Goal: Task Accomplishment & Management: Manage account settings

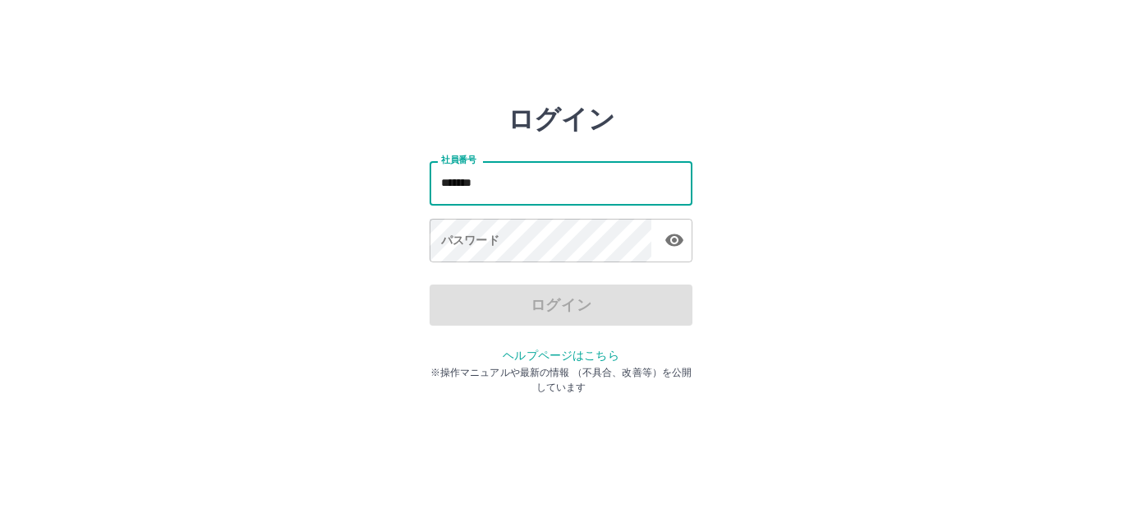
type input "*******"
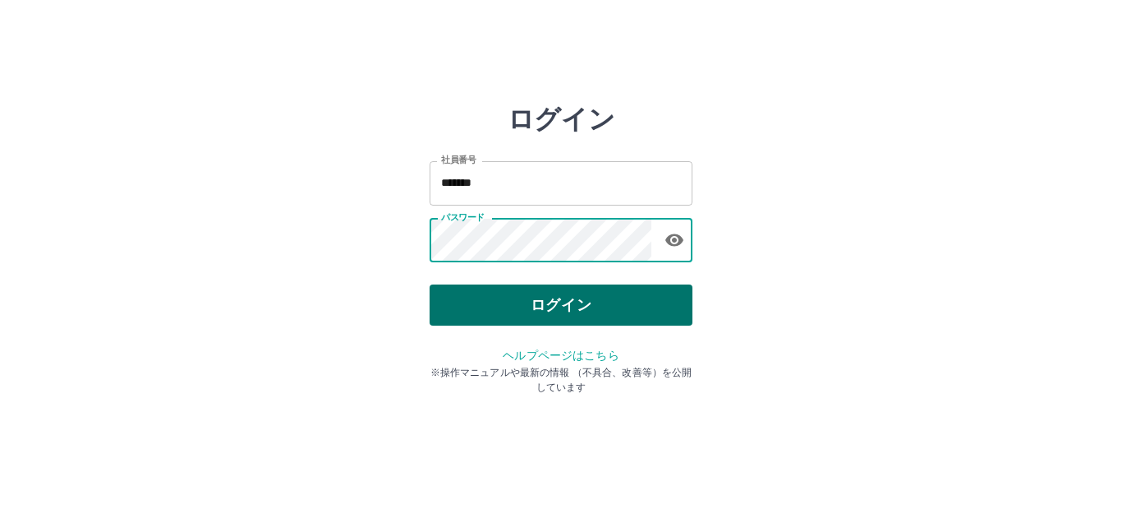
click at [537, 310] on button "ログイン" at bounding box center [561, 304] width 263 height 41
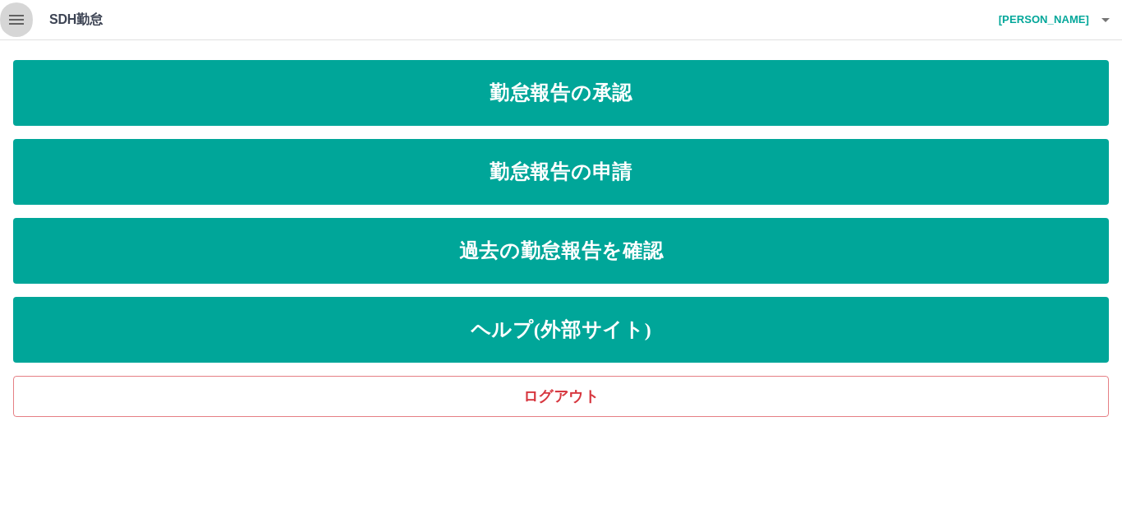
click at [8, 21] on icon "button" at bounding box center [17, 20] width 20 height 20
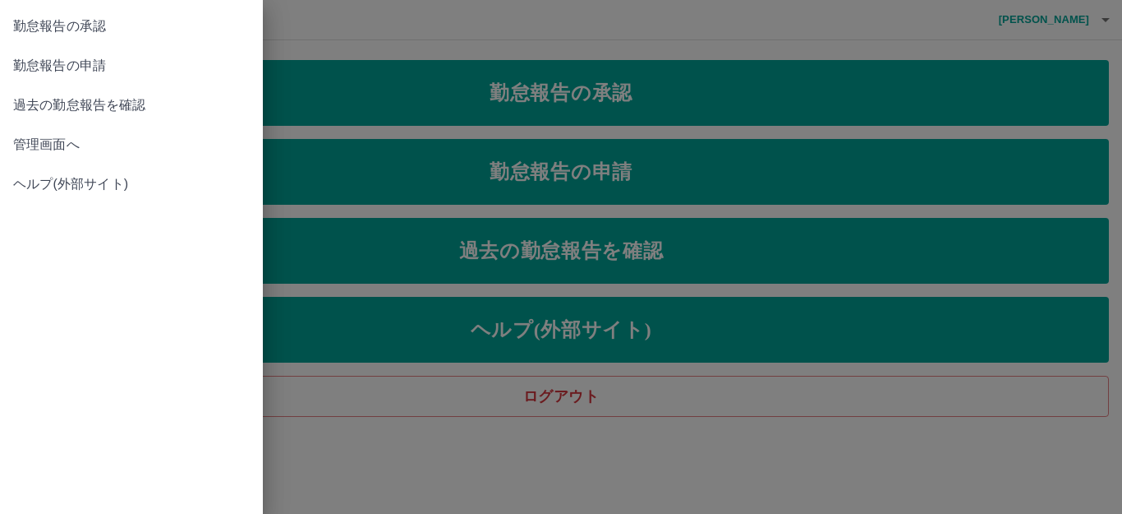
click at [68, 143] on span "管理画面へ" at bounding box center [131, 145] width 237 height 20
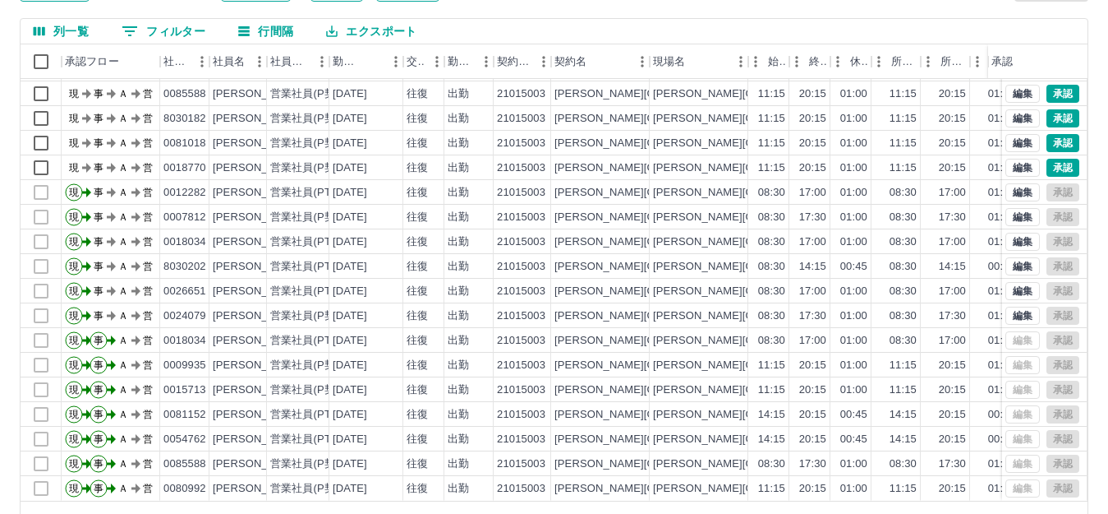
scroll to position [181, 0]
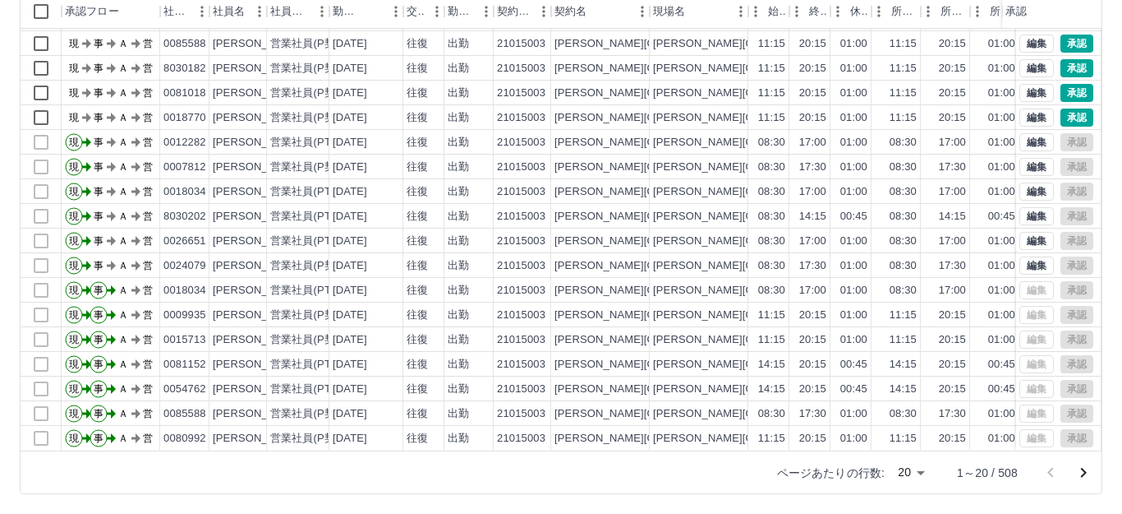
click at [898, 471] on body "SDH勤怠 [PERSON_NAME] 勤務実績承認 前月 [DATE] 次月 今月 月選択 承認モード 削除モード 一括承認 列一覧 0 フィルター 行間隔…" at bounding box center [561, 166] width 1122 height 694
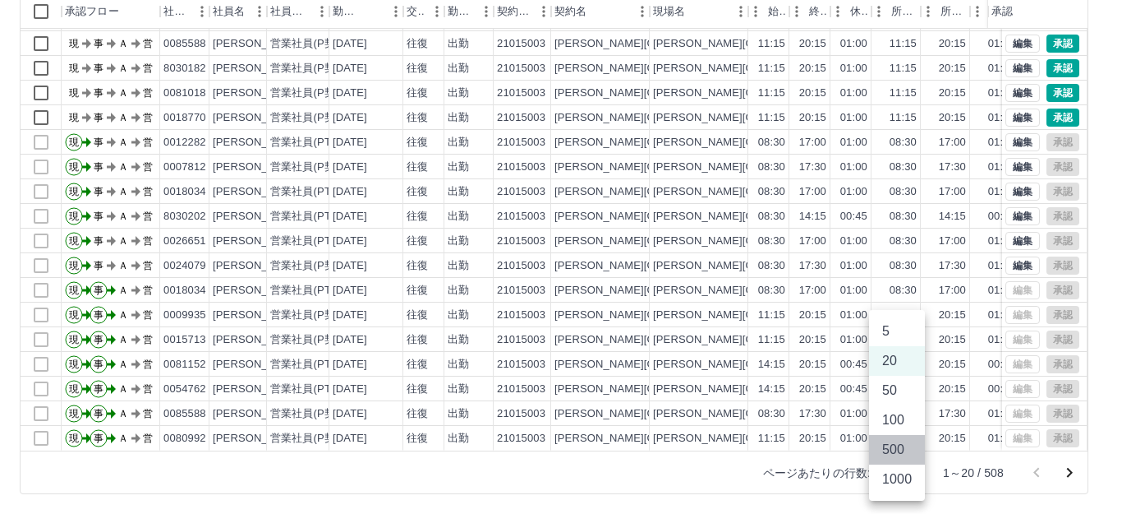
click at [888, 446] on li "500" at bounding box center [897, 450] width 56 height 30
type input "***"
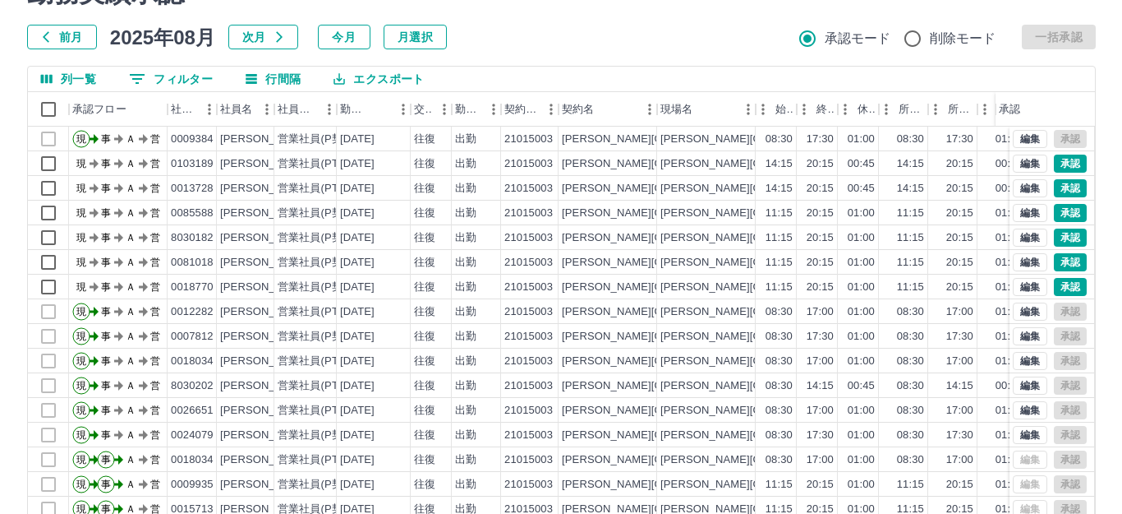
scroll to position [0, 0]
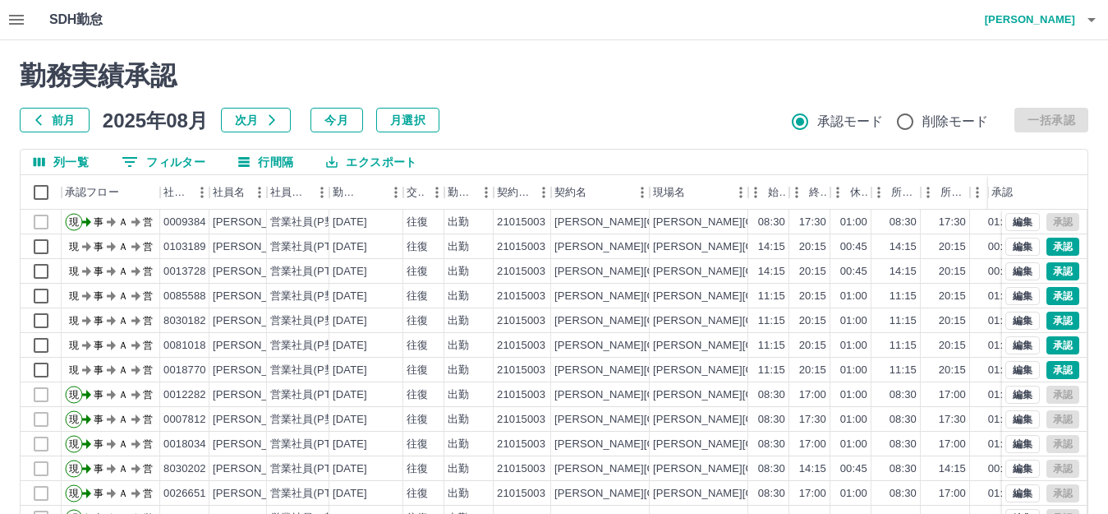
click at [1035, 22] on h4 "[PERSON_NAME]" at bounding box center [1026, 19] width 99 height 39
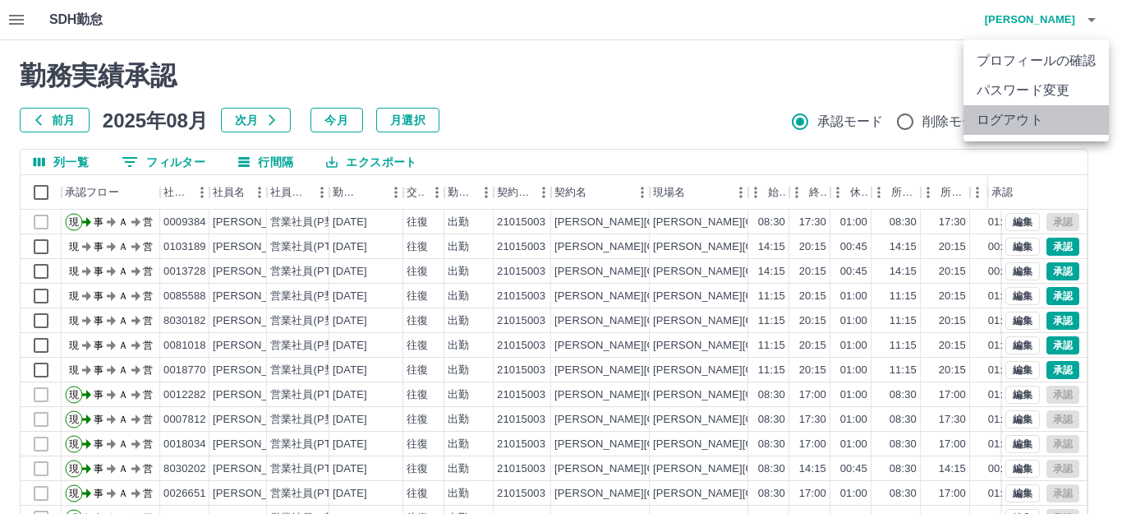
click at [986, 121] on li "ログアウト" at bounding box center [1036, 120] width 145 height 30
